Goal: Task Accomplishment & Management: Use online tool/utility

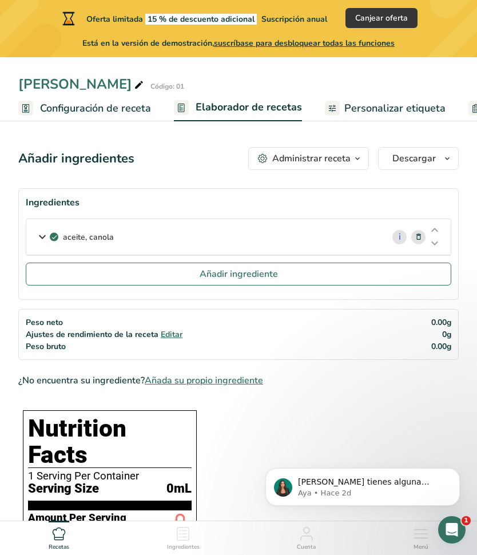
click at [86, 235] on p "aceite, canola" at bounding box center [88, 237] width 51 height 12
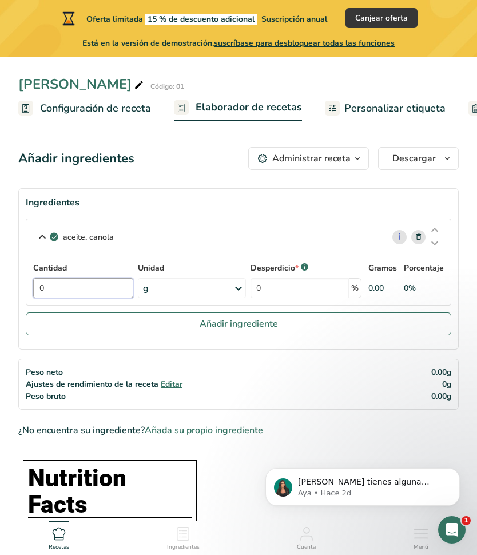
click at [103, 289] on input "0" at bounding box center [83, 288] width 100 height 20
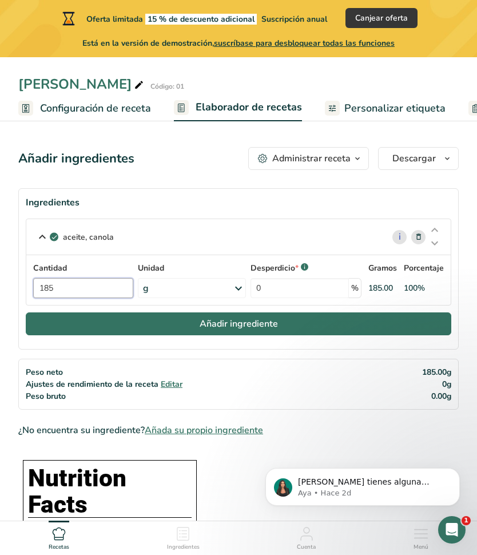
type input "185"
click at [183, 319] on button "Añadir ingrediente" at bounding box center [239, 323] width 426 height 23
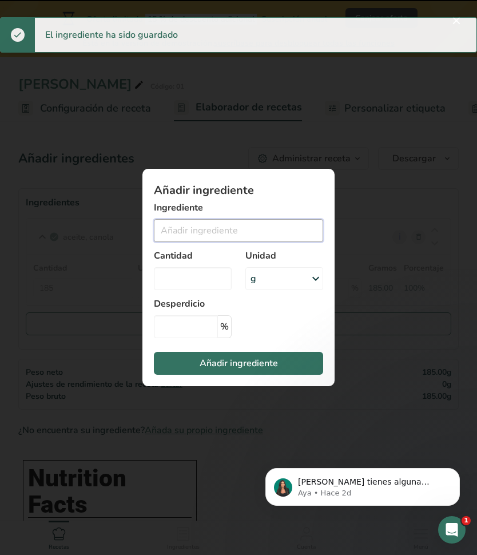
click at [179, 228] on input "Add ingredient modal" at bounding box center [238, 230] width 169 height 23
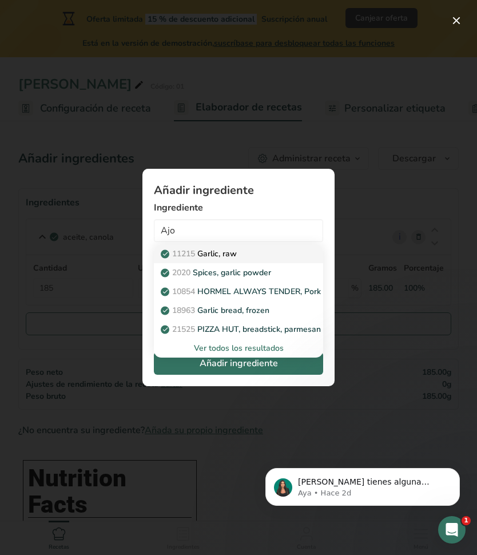
click at [225, 251] on p "11215 Garlic, raw" at bounding box center [200, 254] width 74 height 12
type input "Garlic, raw"
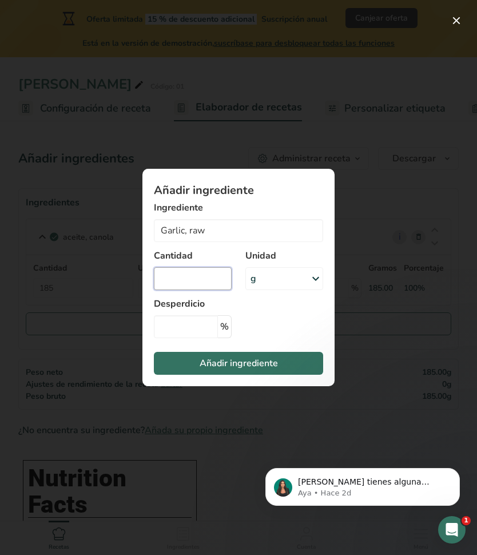
click at [182, 278] on input "Add ingredient modal" at bounding box center [193, 278] width 78 height 23
type input "16"
click at [225, 364] on span "Añadir ingrediente" at bounding box center [239, 363] width 78 height 14
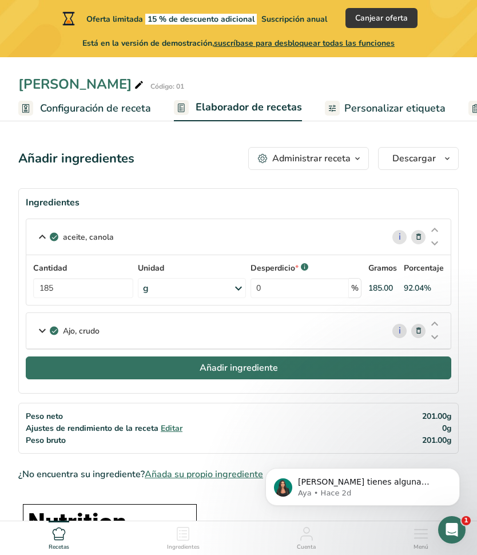
click at [178, 373] on button "Añadir ingrediente" at bounding box center [239, 367] width 426 height 23
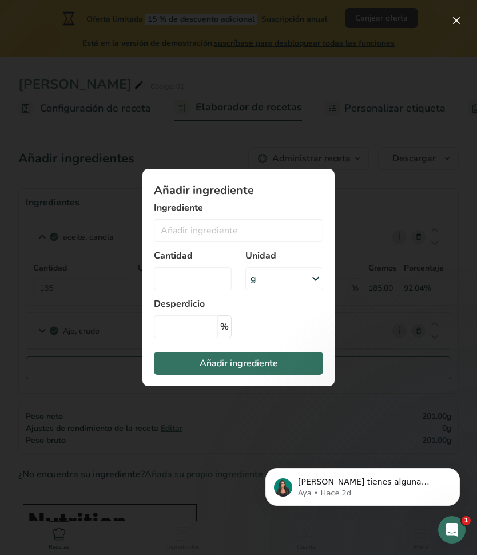
click at [354, 174] on div "Add ingredient modal" at bounding box center [238, 277] width 477 height 555
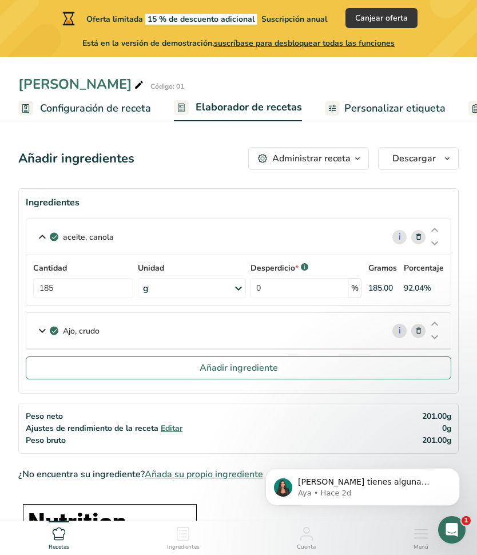
click at [104, 337] on div "Ajo, crudo" at bounding box center [204, 330] width 357 height 35
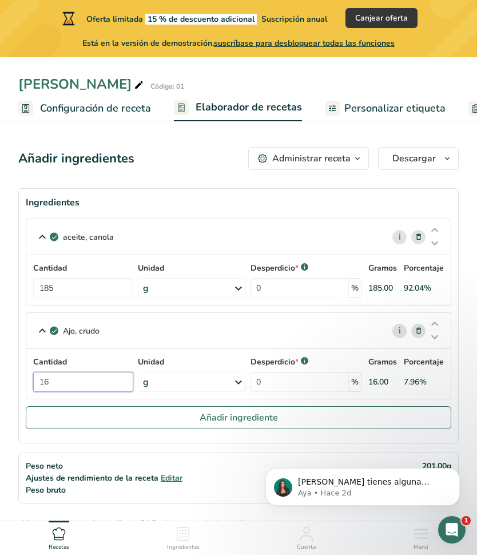
click at [66, 390] on input "16" at bounding box center [83, 382] width 100 height 20
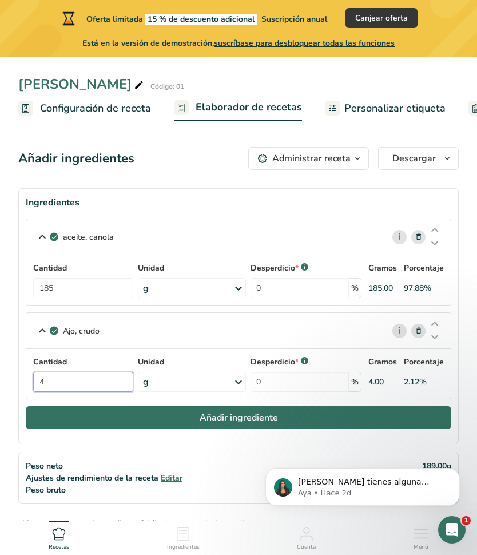
type input "4"
click at [77, 418] on button "Añadir ingrediente" at bounding box center [239, 417] width 426 height 23
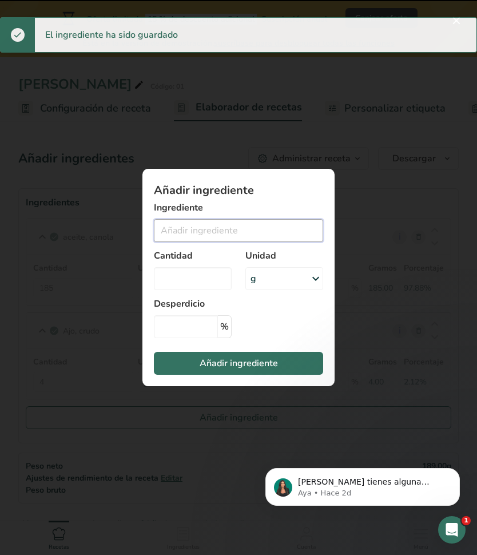
click at [204, 232] on input "Add ingredient modal" at bounding box center [238, 230] width 169 height 23
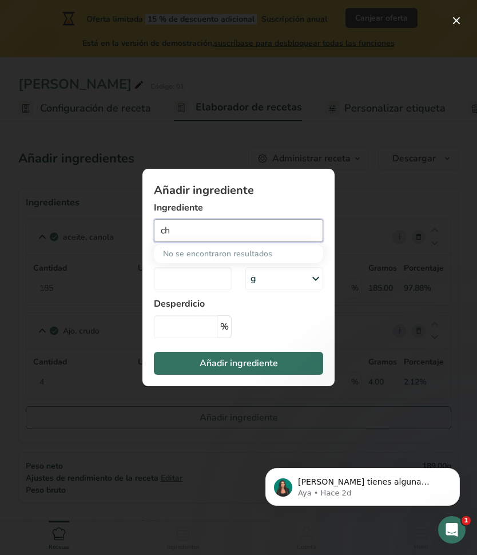
type input "c"
type input "g"
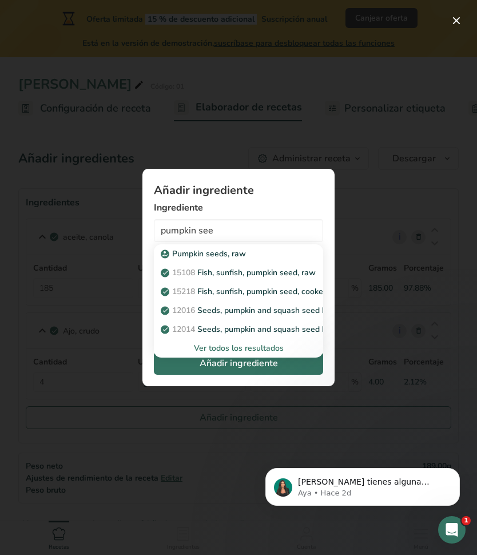
click at [217, 348] on div "Ver todos los resultados" at bounding box center [238, 348] width 151 height 12
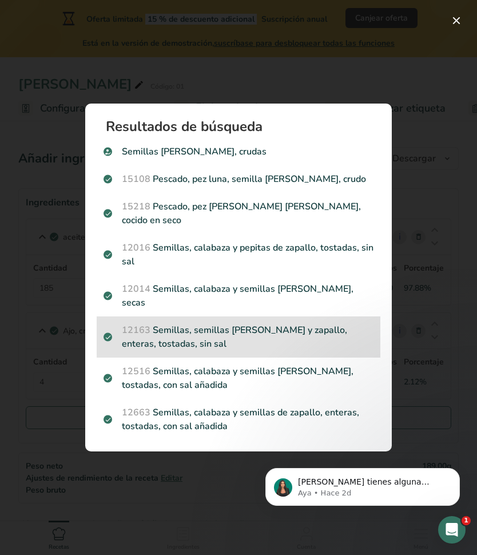
click at [207, 335] on p "12163 Semillas, semillas [PERSON_NAME] y zapallo, enteras, tostadas, sin sal" at bounding box center [239, 336] width 270 height 27
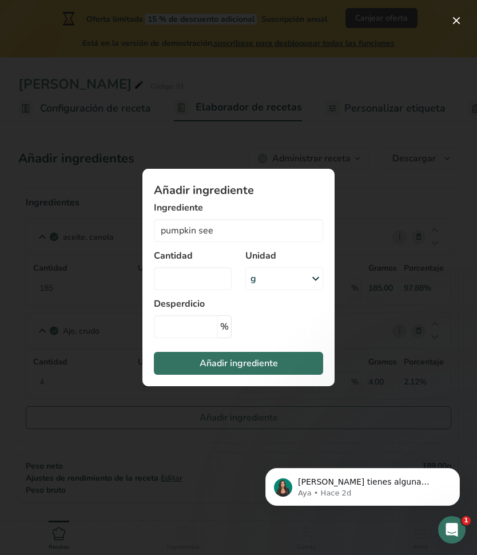
type input "Seeds, pumpkin and squash seeds, whole, roasted, without salt"
click at [189, 282] on input "Add ingredient modal" at bounding box center [193, 278] width 78 height 23
type input "6"
click at [193, 366] on button "Añadir ingrediente" at bounding box center [238, 363] width 169 height 23
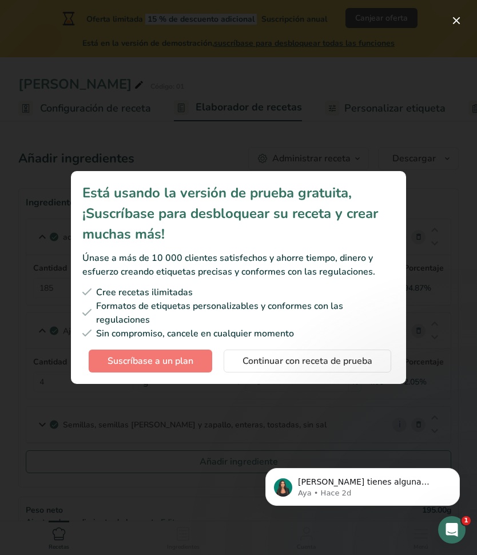
click at [456, 11] on div "Subscription modal" at bounding box center [238, 277] width 477 height 555
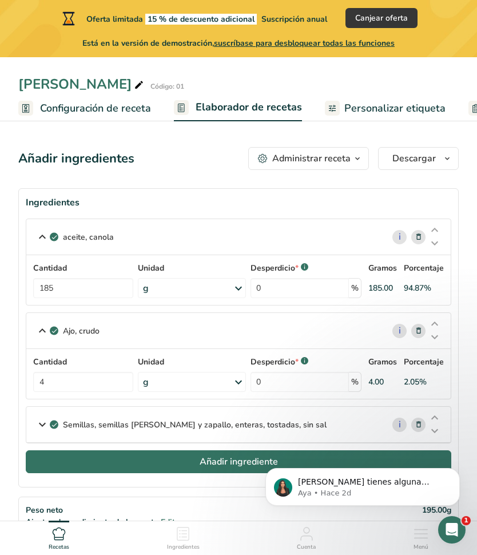
click at [77, 455] on button "Añadir ingrediente" at bounding box center [239, 461] width 426 height 23
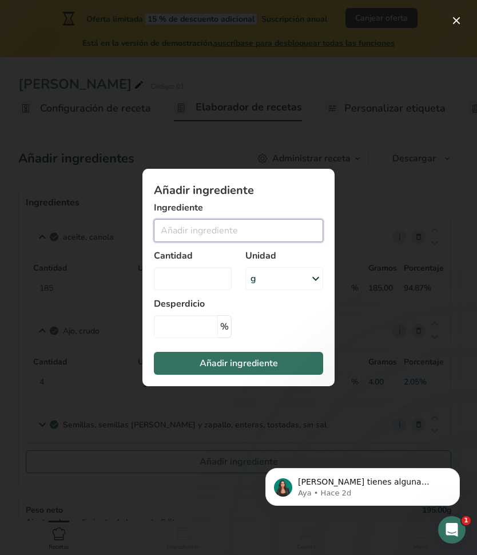
click at [180, 231] on input "Add ingredient modal" at bounding box center [238, 230] width 169 height 23
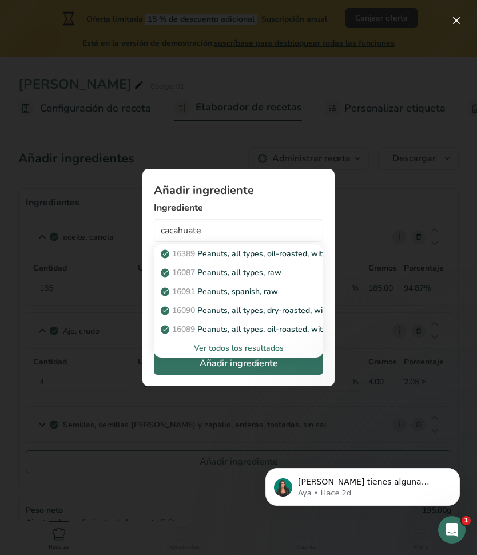
click at [250, 350] on div "Ver todos los resultados" at bounding box center [238, 348] width 151 height 12
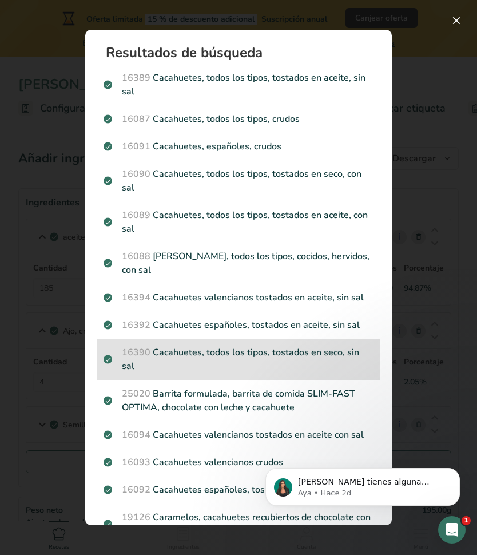
drag, startPoint x: 236, startPoint y: 181, endPoint x: 195, endPoint y: 346, distance: 169.3
click at [195, 346] on section "Resultados de búsqueda 16389 Cacahuetes, todos los tipos, tostados en aceite, s…" at bounding box center [238, 278] width 307 height 496
click at [189, 354] on p "16390 Cacahuetes, todos los tipos, tostados en seco, sin sal" at bounding box center [239, 359] width 270 height 27
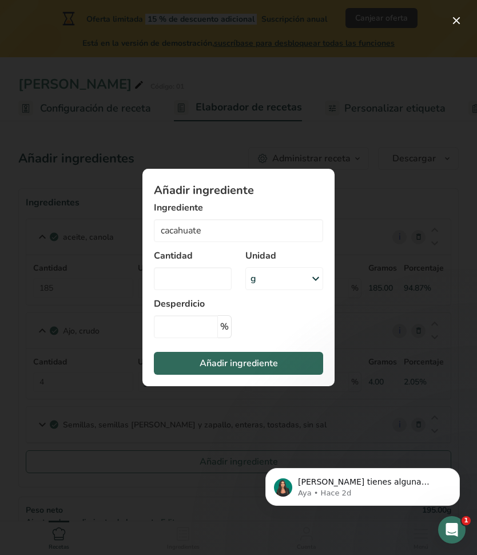
type input "Peanuts, all types, dry-roasted, without salt"
click at [187, 284] on input "Add ingredient modal" at bounding box center [193, 278] width 78 height 23
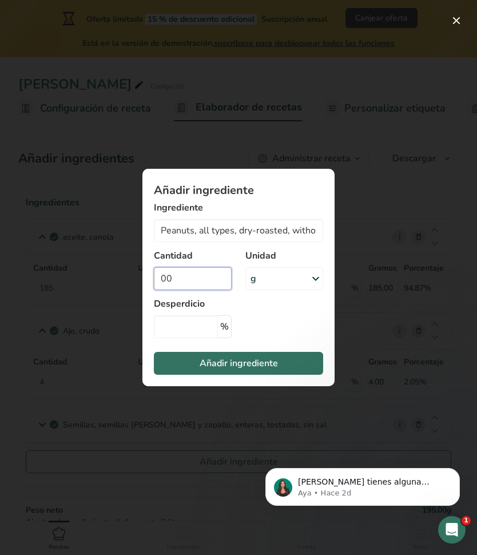
type input "0"
type input "10"
click at [194, 366] on button "Añadir ingrediente" at bounding box center [238, 363] width 169 height 23
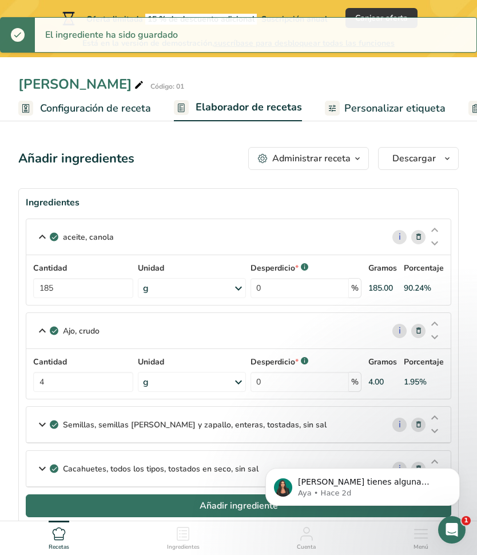
click at [148, 512] on button "Añadir ingrediente" at bounding box center [239, 505] width 426 height 23
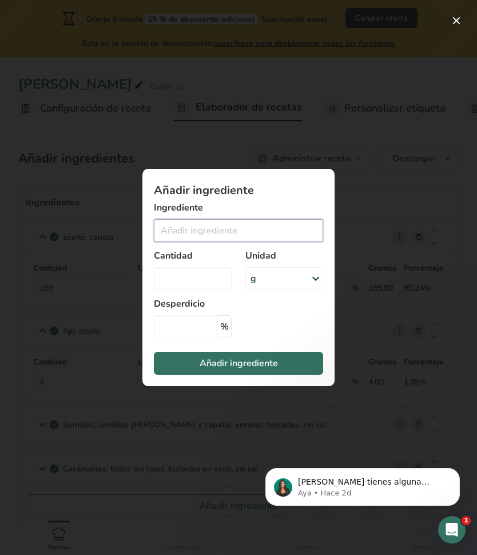
click at [183, 231] on input "Add ingredient modal" at bounding box center [238, 230] width 169 height 23
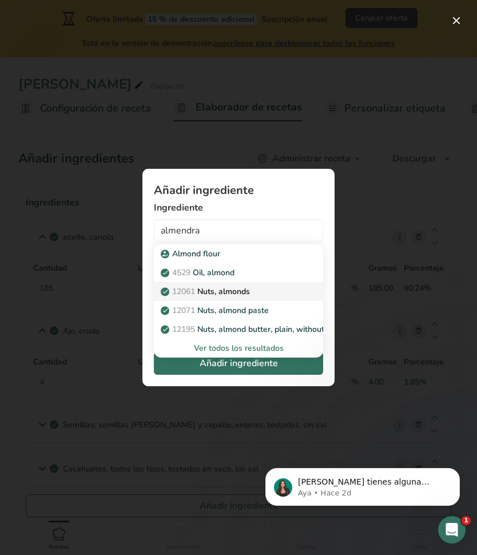
click at [237, 290] on p "12061 Nuts, almonds" at bounding box center [206, 292] width 87 height 12
type input "Nuts, almonds"
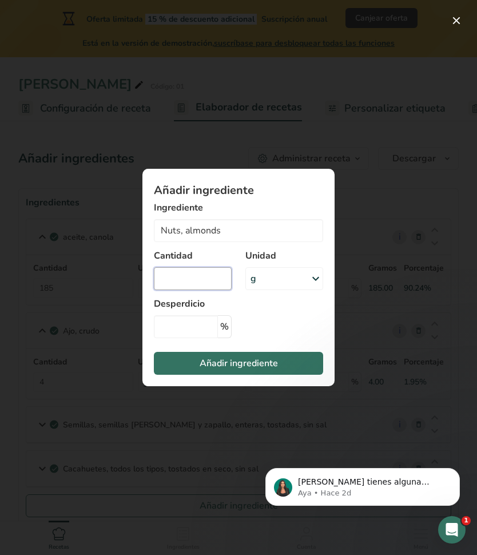
click at [188, 281] on input "Add ingredient modal" at bounding box center [193, 278] width 78 height 23
type input "6"
click at [181, 357] on button "Añadir ingrediente" at bounding box center [238, 363] width 169 height 23
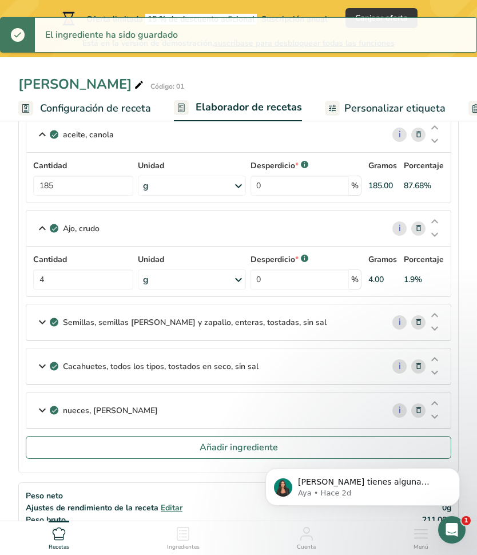
scroll to position [103, 0]
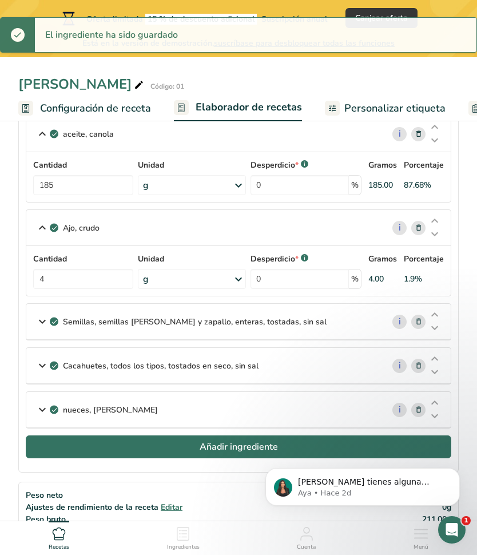
click at [107, 450] on button "Añadir ingrediente" at bounding box center [239, 446] width 426 height 23
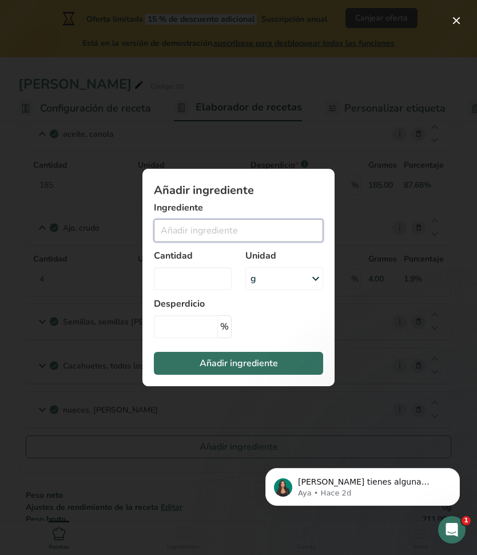
click at [174, 239] on input "Add ingredient modal" at bounding box center [238, 230] width 169 height 23
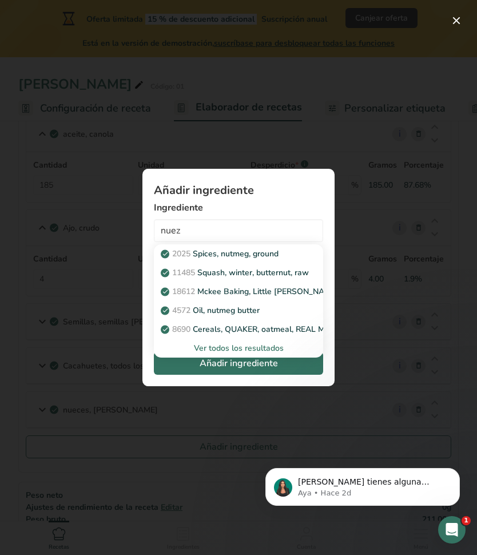
click at [243, 348] on div "Ver todos los resultados" at bounding box center [238, 348] width 151 height 12
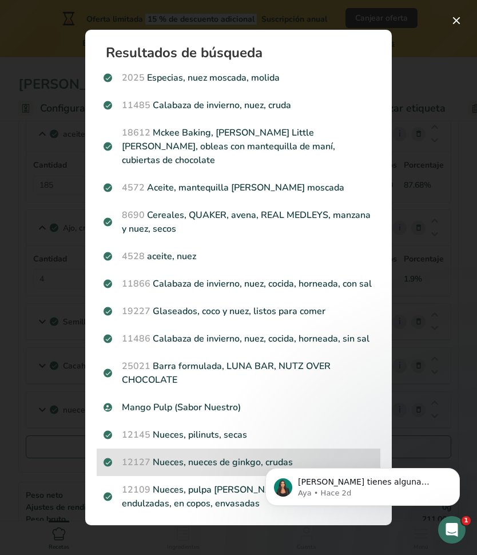
scroll to position [0, 0]
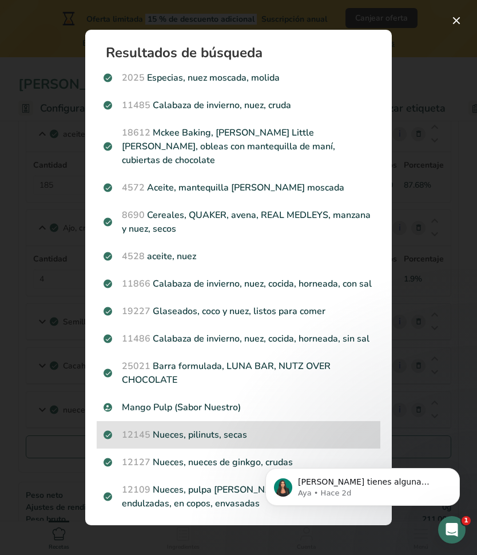
click at [226, 428] on p "12145 Nueces, pilinuts, secas" at bounding box center [239, 435] width 270 height 14
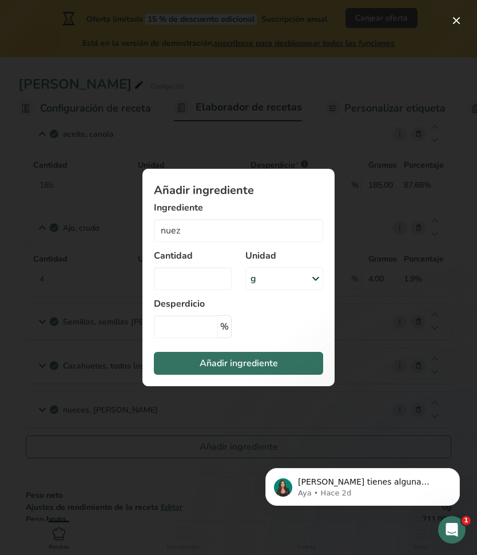
type input "Nuts, pilinuts, dried"
click at [195, 276] on input "Add ingredient modal" at bounding box center [193, 278] width 78 height 23
type input "5"
click at [231, 358] on span "Añadir ingrediente" at bounding box center [239, 363] width 78 height 14
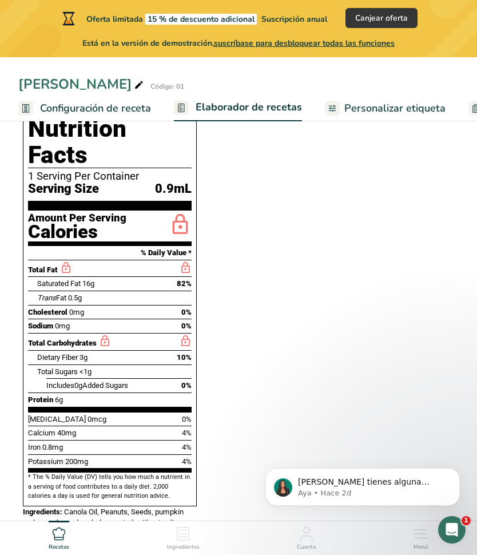
scroll to position [625, 0]
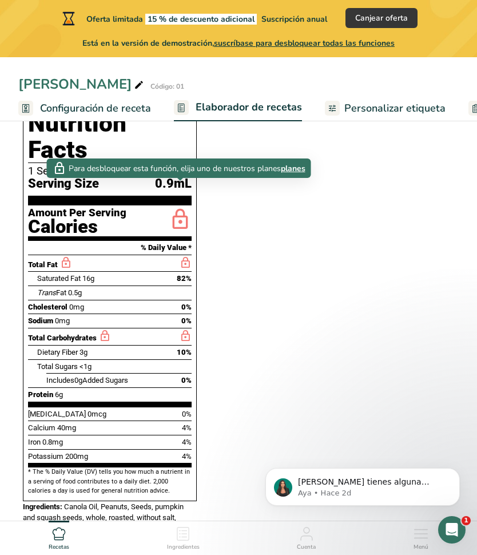
click at [295, 169] on span "planes" at bounding box center [293, 169] width 25 height 12
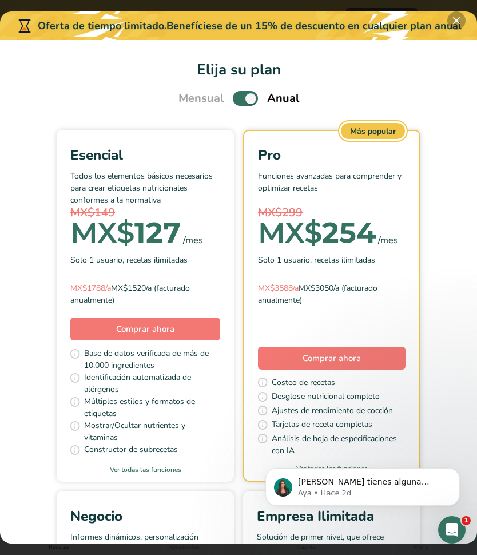
click at [459, 21] on button "Pick Your Pricing Plan Modal" at bounding box center [456, 20] width 18 height 18
